Goal: Transaction & Acquisition: Purchase product/service

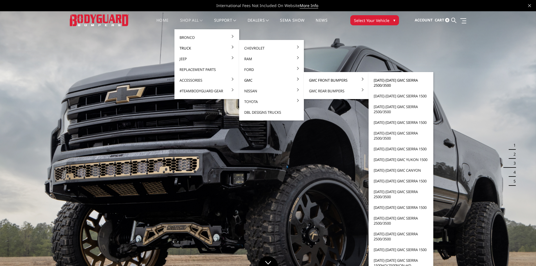
click at [385, 80] on link "[DATE]-[DATE] GMC Sierra 2500/3500" at bounding box center [401, 83] width 60 height 16
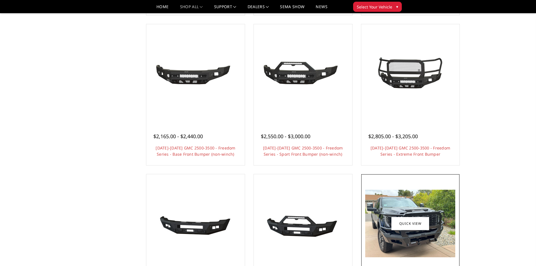
scroll to position [281, 0]
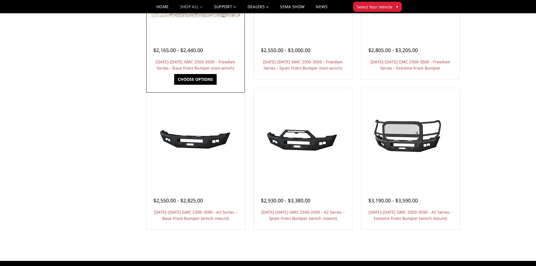
click at [216, 53] on div "$2,165.00 - $2,440.00" at bounding box center [195, 50] width 84 height 8
click at [206, 80] on link "Choose Options" at bounding box center [195, 79] width 43 height 11
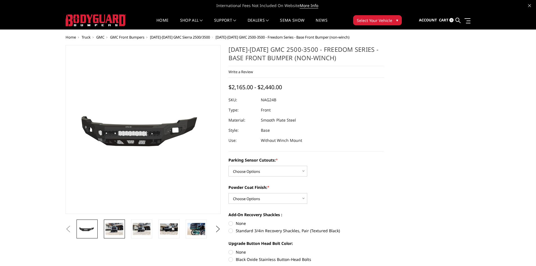
click at [118, 225] on img at bounding box center [115, 229] width 18 height 12
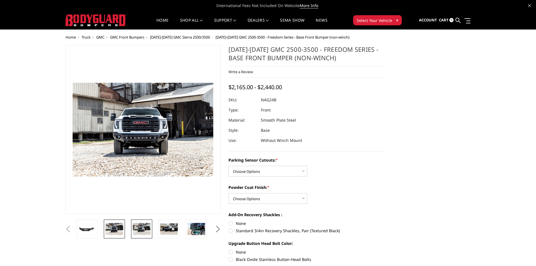
click at [148, 228] on img at bounding box center [142, 229] width 18 height 12
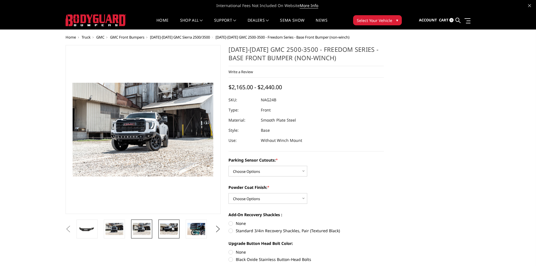
click at [165, 229] on img at bounding box center [169, 229] width 18 height 12
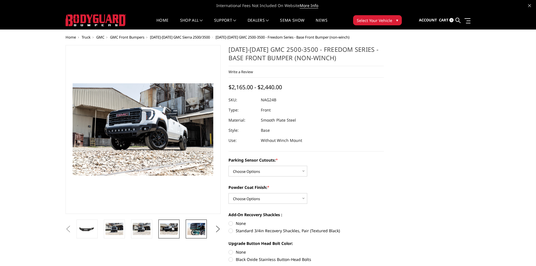
click at [204, 226] on img at bounding box center [196, 229] width 18 height 12
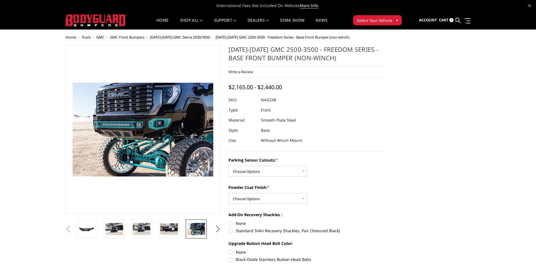
click at [212, 227] on ul "Previous Next" at bounding box center [143, 229] width 158 height 19
click at [219, 227] on button "Next" at bounding box center [218, 229] width 8 height 8
click at [204, 231] on img at bounding box center [196, 229] width 18 height 12
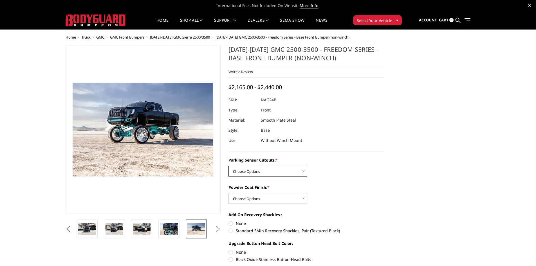
click at [292, 173] on select "Choose Options No - Without Parking Sensor Cutouts Yes - With Parking Sensor Cu…" at bounding box center [268, 171] width 79 height 11
select select "2850"
click at [229, 166] on select "Choose Options No - Without Parking Sensor Cutouts Yes - With Parking Sensor Cu…" at bounding box center [268, 171] width 79 height 11
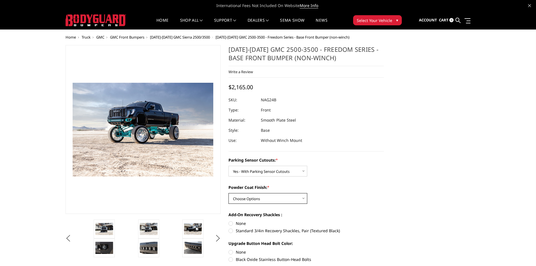
click at [282, 196] on select "Choose Options Bare Metal Texture Black Powder Coat" at bounding box center [268, 198] width 79 height 11
select select "2851"
click at [229, 193] on select "Choose Options Bare Metal Texture Black Powder Coat" at bounding box center [268, 198] width 79 height 11
click at [254, 231] on label "Standard 3/4in Recovery Shackles, Pair (Textured Black)" at bounding box center [306, 231] width 155 height 6
click at [384, 221] on input "Standard 3/4in Recovery Shackles, Pair (Textured Black)" at bounding box center [384, 220] width 0 height 0
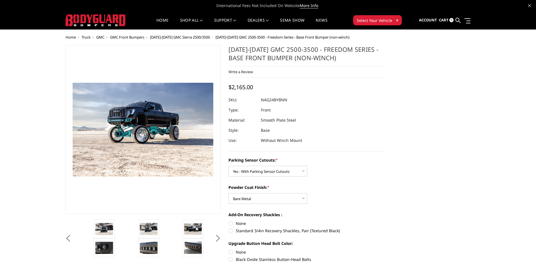
radio input "true"
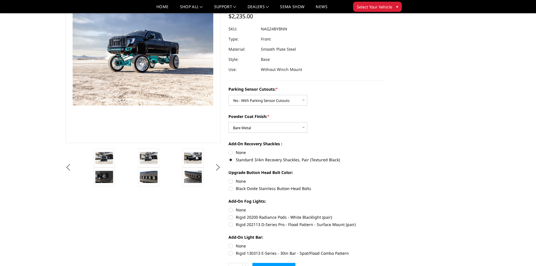
scroll to position [56, 0]
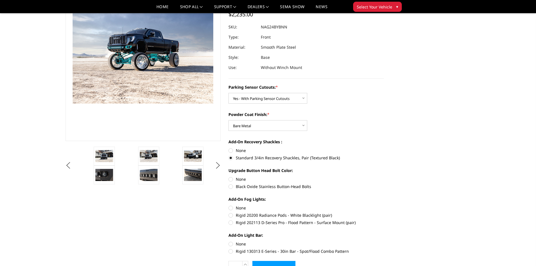
click at [251, 188] on label "Black Oxide Stainless Button-Head Bolts" at bounding box center [306, 187] width 155 height 6
click at [384, 177] on input "Black Oxide Stainless Button-Head Bolts" at bounding box center [384, 176] width 0 height 0
radio input "true"
click at [292, 224] on label "Rigid 202113 D-Series Pro - Flood Pattern - Surface Mount (pair)" at bounding box center [306, 223] width 155 height 6
click at [384, 213] on input "Rigid 202113 D-Series Pro - Flood Pattern - Surface Mount (pair)" at bounding box center [384, 212] width 0 height 0
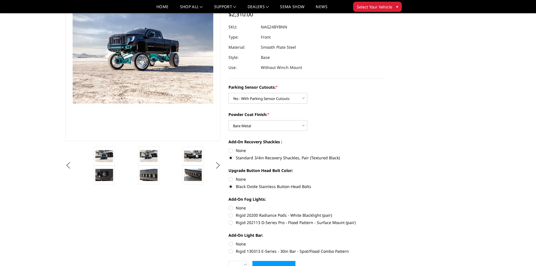
radio input "true"
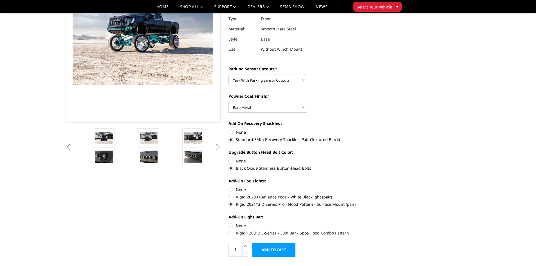
scroll to position [84, 0]
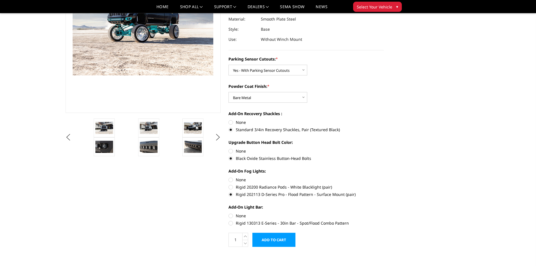
click at [264, 223] on label "Rigid 130313 E-Series - 30in Bar - Spot/Flood Combo Pattern" at bounding box center [306, 223] width 155 height 6
click at [384, 213] on input "Rigid 130313 E-Series - 30in Bar - Spot/Flood Combo Pattern" at bounding box center [384, 213] width 0 height 0
radio input "true"
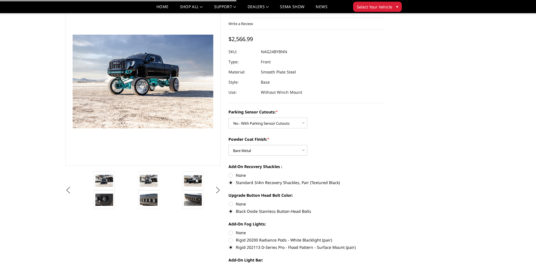
scroll to position [0, 0]
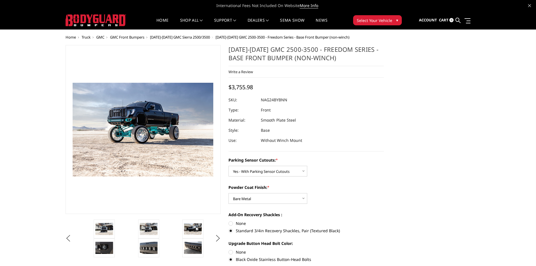
click at [175, 36] on span "[DATE]-[DATE] GMC Sierra 2500/3500" at bounding box center [180, 37] width 60 height 5
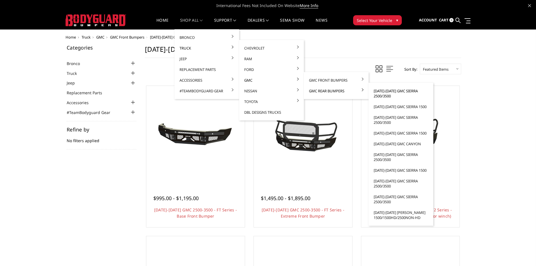
click at [381, 93] on link "[DATE]-[DATE] GMC Sierra 2500/3500" at bounding box center [401, 94] width 60 height 16
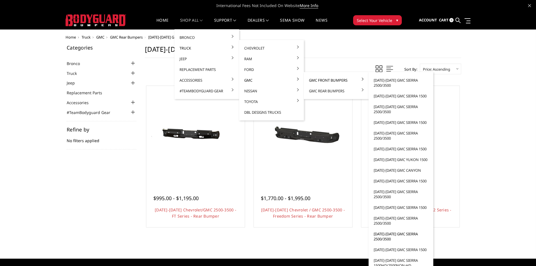
click at [380, 234] on link "[DATE]-[DATE] GMC Sierra 2500/3500" at bounding box center [401, 237] width 60 height 16
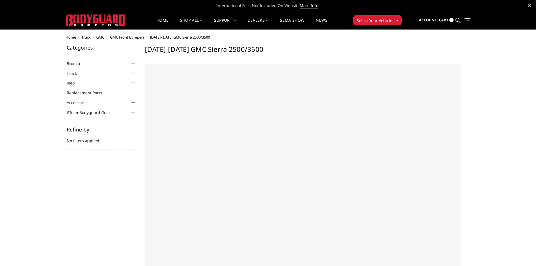
select select "US"
